Goal: Transaction & Acquisition: Book appointment/travel/reservation

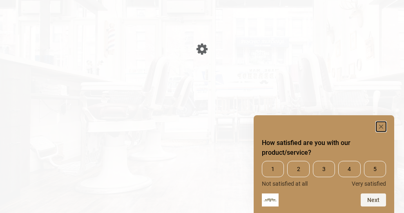
click at [383, 129] on rect "Hide survey" at bounding box center [381, 127] width 10 height 10
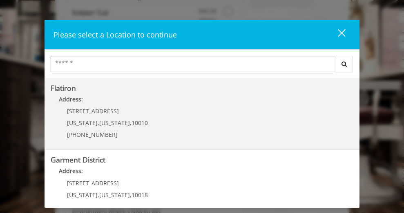
scroll to position [232, 0]
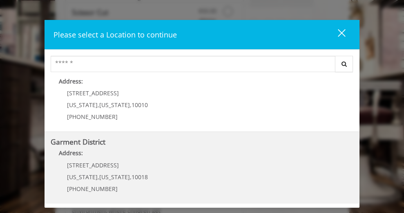
click at [98, 173] on span "," at bounding box center [99, 177] width 2 height 8
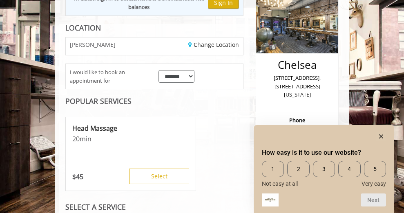
scroll to position [120, 0]
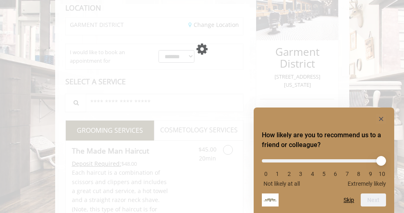
scroll to position [120, 0]
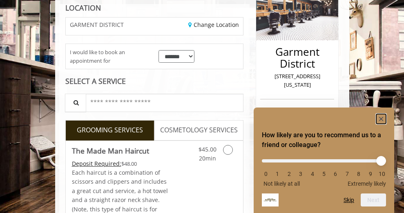
click at [382, 115] on rect "Hide survey" at bounding box center [381, 119] width 10 height 10
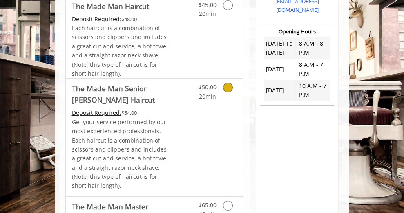
click at [228, 94] on link "Grooming services" at bounding box center [232, 90] width 9 height 22
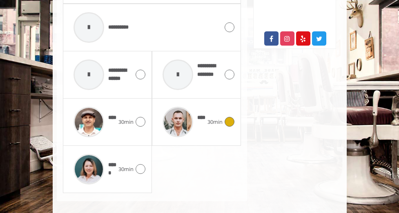
click at [234, 117] on div at bounding box center [228, 122] width 12 height 10
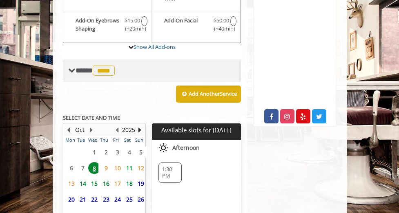
scroll to position [380, 0]
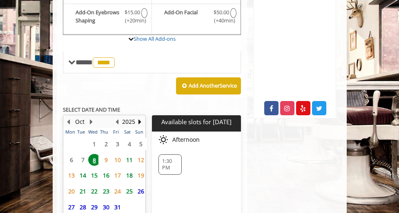
click at [94, 154] on span "8" at bounding box center [94, 160] width 12 height 12
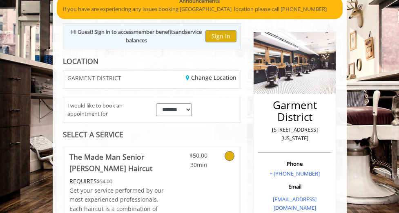
scroll to position [47, 0]
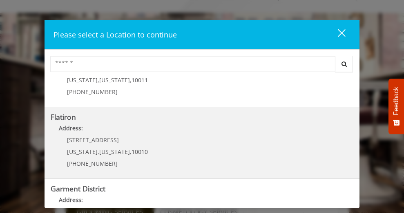
scroll to position [186, 0]
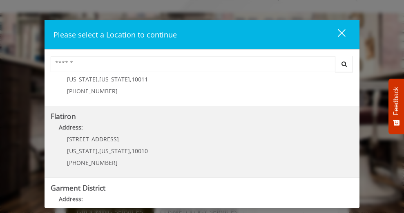
click at [117, 129] on "Address:" at bounding box center [202, 129] width 302 height 13
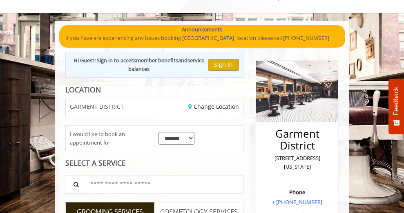
scroll to position [76, 0]
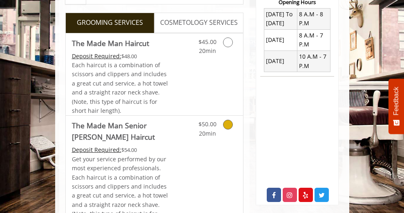
click at [195, 123] on div "$50.00 20min" at bounding box center [206, 127] width 29 height 22
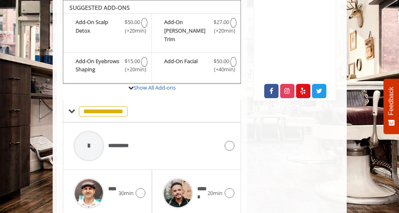
scroll to position [403, 0]
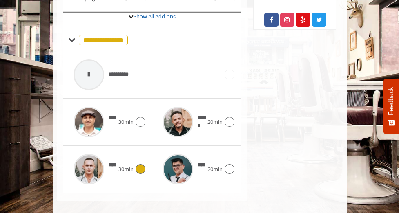
click at [136, 164] on icon at bounding box center [140, 169] width 10 height 10
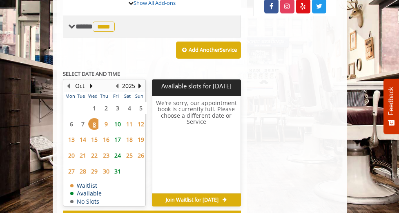
scroll to position [417, 0]
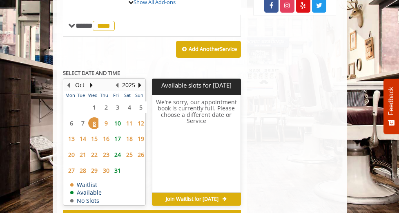
click at [117, 118] on span "10" at bounding box center [117, 124] width 12 height 12
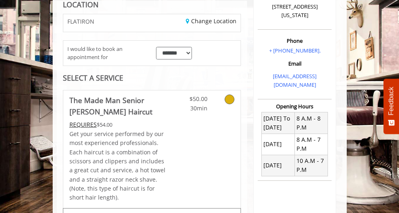
scroll to position [0, 0]
